Goal: Communication & Community: Ask a question

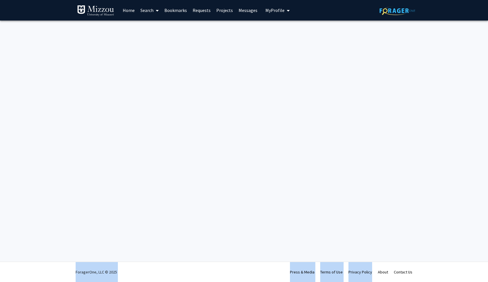
drag, startPoint x: 272, startPoint y: 257, endPoint x: 365, endPoint y: 282, distance: 96.3
click at [365, 282] on div "Skip navigation Home Search Bookmarks Requests Projects Messages My Profile Oli…" at bounding box center [244, 141] width 488 height 282
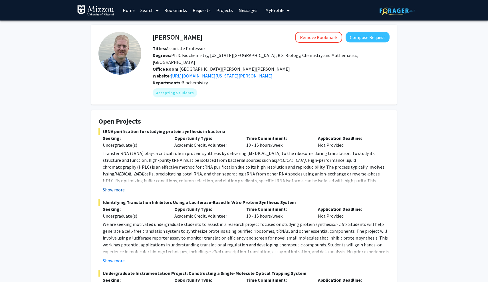
click at [118, 187] on button "Show more" at bounding box center [114, 190] width 22 height 7
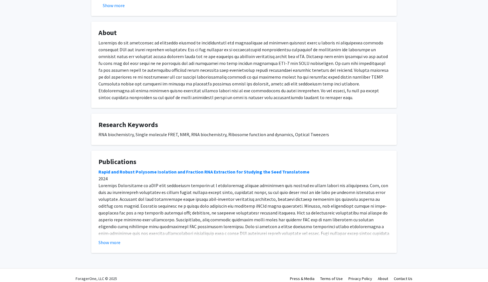
scroll to position [411, 0]
click at [112, 240] on button "Show more" at bounding box center [109, 243] width 22 height 7
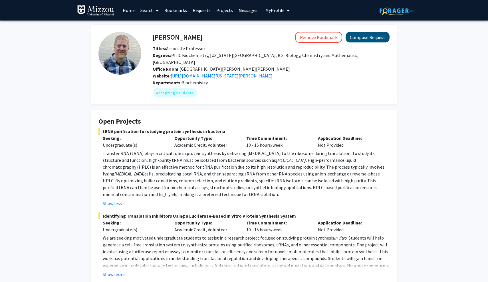
scroll to position [0, 0]
click at [371, 41] on button "Compose Request" at bounding box center [367, 37] width 44 height 11
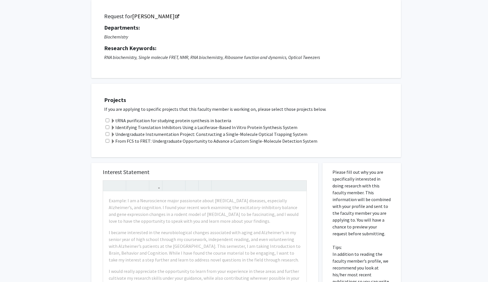
scroll to position [57, 0]
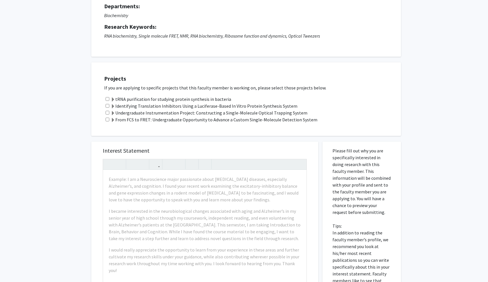
click at [107, 100] on input "checkbox" at bounding box center [108, 99] width 4 height 4
checkbox input "true"
click at [107, 108] on input "checkbox" at bounding box center [108, 106] width 4 height 4
checkbox input "true"
click at [107, 113] on input "checkbox" at bounding box center [108, 113] width 4 height 4
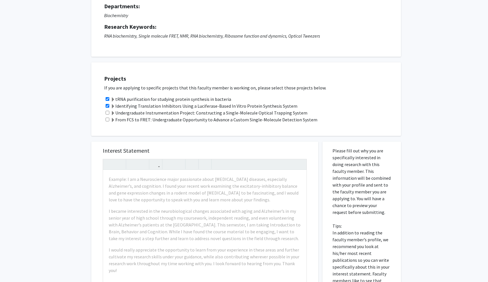
checkbox input "true"
click at [107, 122] on input "checkbox" at bounding box center [108, 120] width 4 height 4
checkbox input "false"
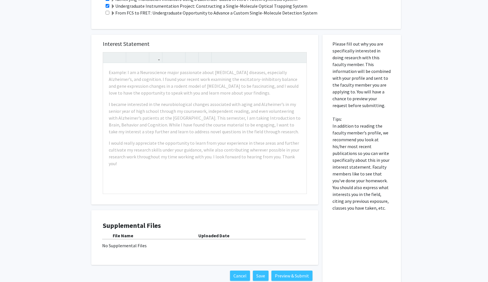
scroll to position [169, 0]
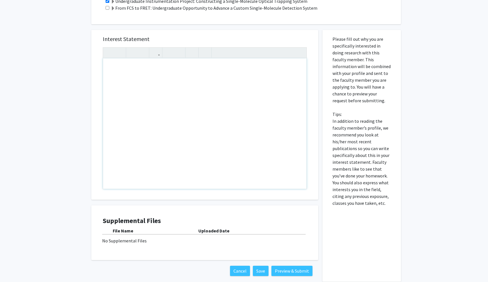
click at [169, 135] on div "Note to users with screen readers: Please press Alt+0 or Option+0 to deactivate…" at bounding box center [204, 123] width 203 height 131
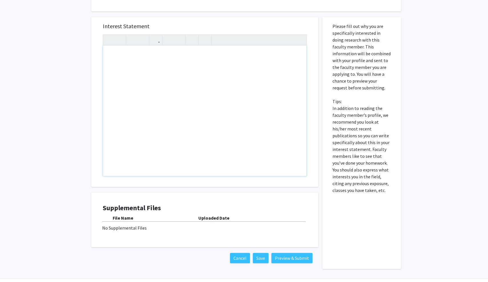
scroll to position [185, 0]
